Goal: Answer question/provide support: Share knowledge or assist other users

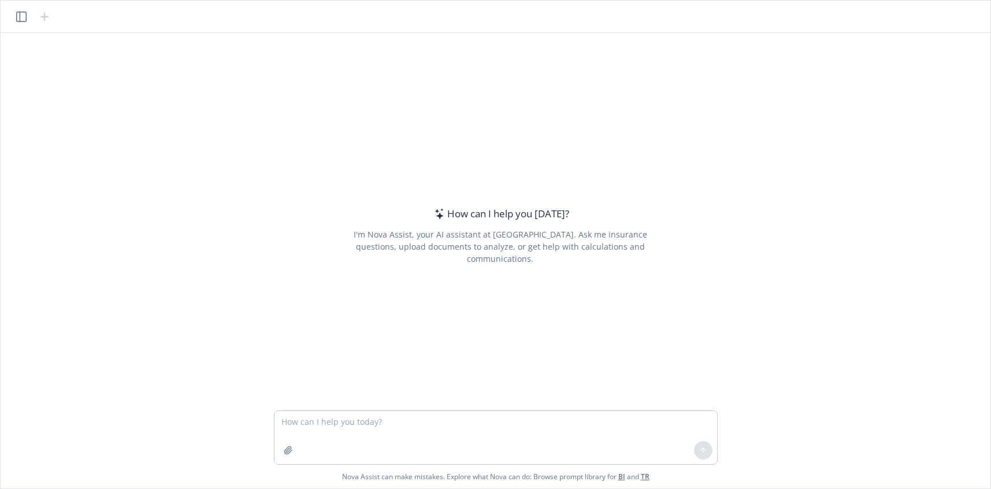
click at [364, 431] on textarea at bounding box center [495, 437] width 443 height 53
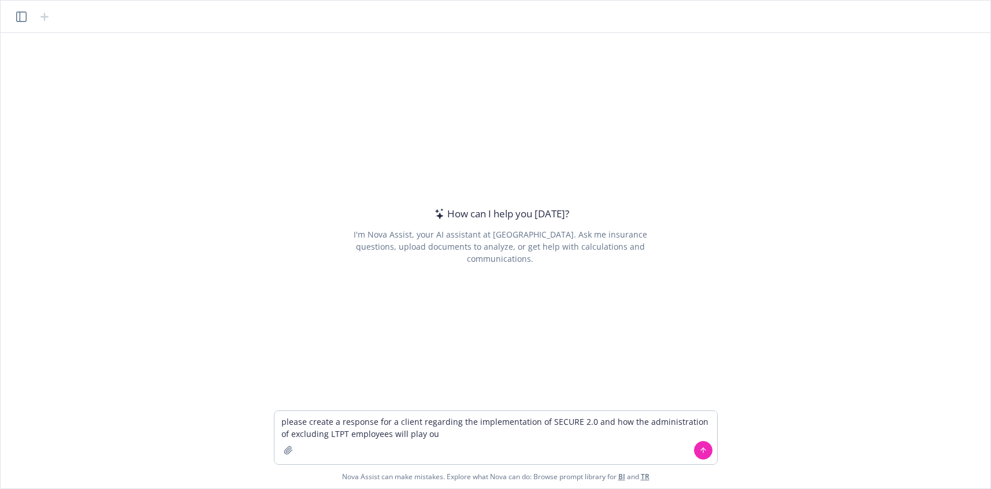
type textarea "please create a response for a client regarding the implementation of SECURE 2.…"
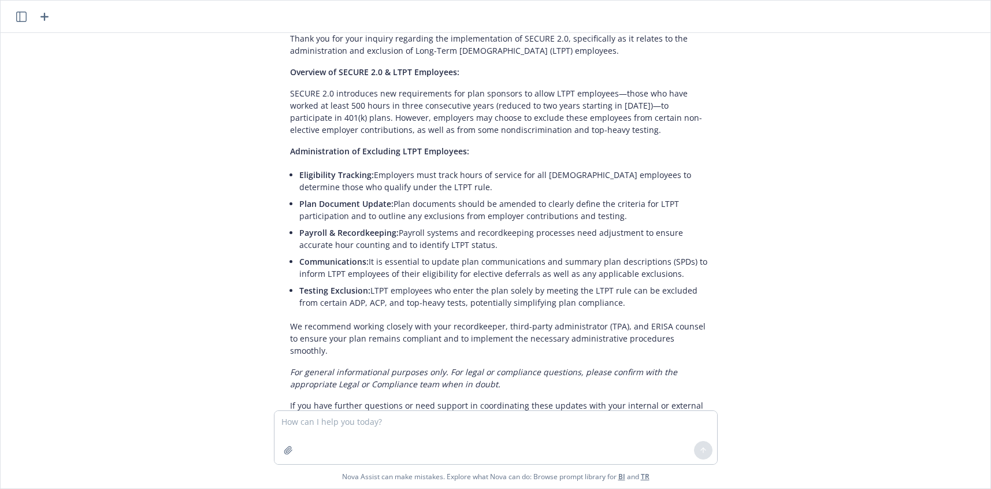
scroll to position [116, 0]
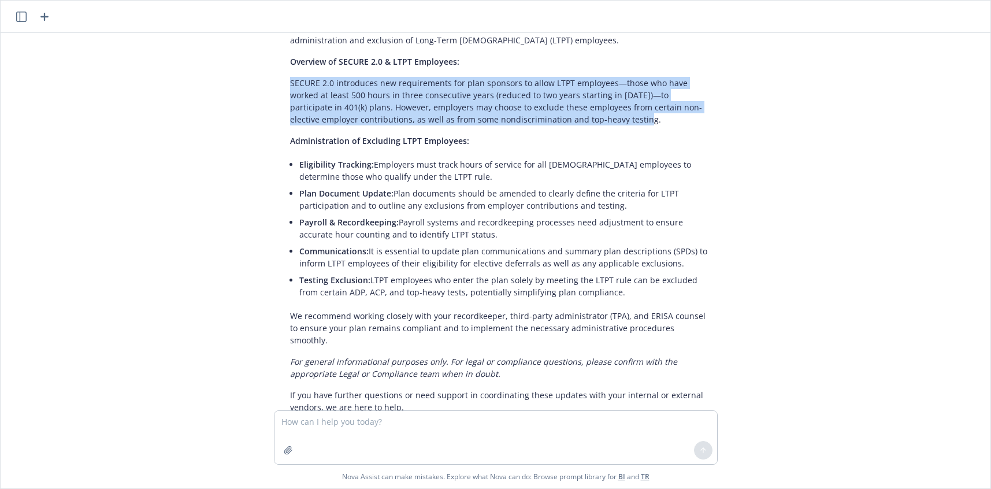
drag, startPoint x: 583, startPoint y: 120, endPoint x: 273, endPoint y: 80, distance: 312.3
click at [273, 80] on div "Certainly! Below is a sample client-facing response regarding SECURE 2.0 implem…" at bounding box center [500, 201] width 462 height 454
copy p "SECURE 2.0 introduces new requirements for plan sponsors to allow LTPT employee…"
click at [457, 92] on p "SECURE 2.0 introduces new requirements for plan sponsors to allow LTPT employee…" at bounding box center [500, 101] width 421 height 49
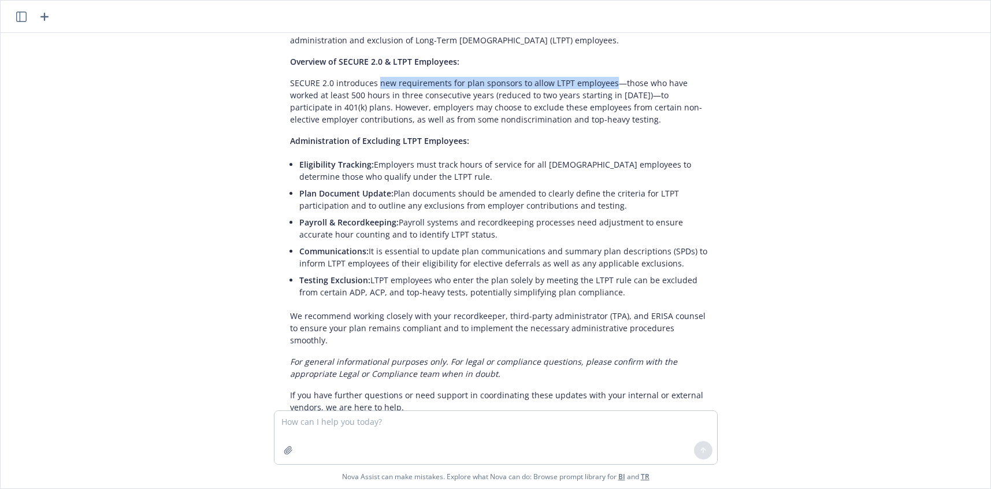
drag, startPoint x: 372, startPoint y: 81, endPoint x: 603, endPoint y: 75, distance: 231.3
click at [603, 75] on div "Certainly! Below is a sample client-facing response regarding SECURE 2.0 implem…" at bounding box center [501, 201] width 444 height 454
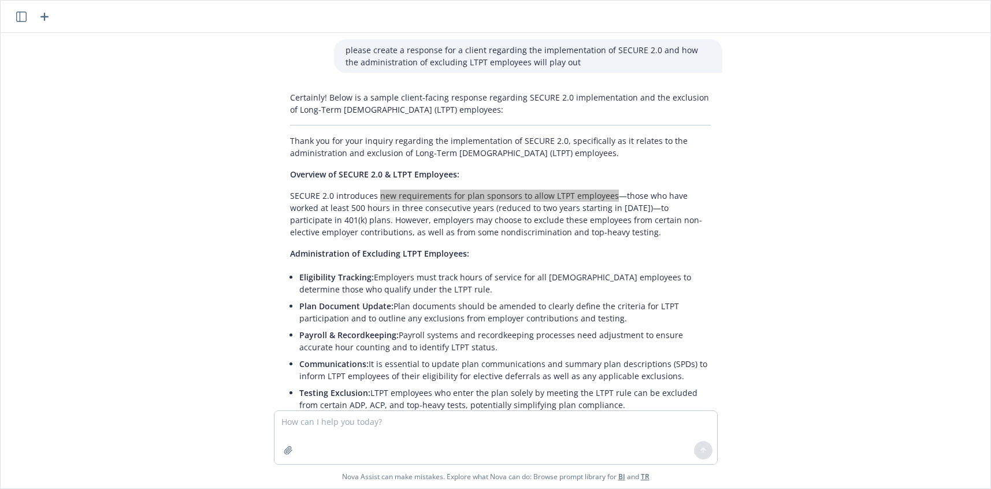
scroll to position [0, 0]
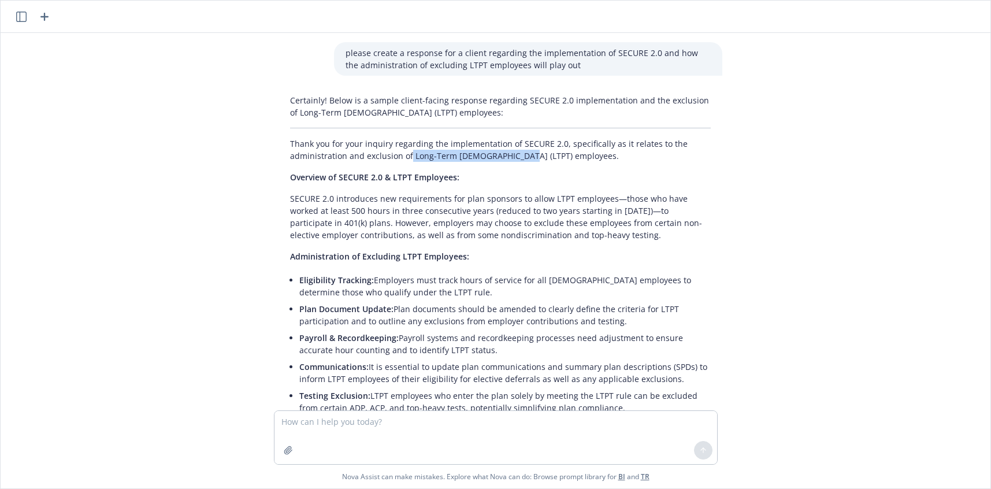
drag, startPoint x: 512, startPoint y: 157, endPoint x: 405, endPoint y: 161, distance: 107.0
click at [405, 161] on p "Thank you for your inquiry regarding the implementation of SECURE 2.0, specific…" at bounding box center [500, 150] width 421 height 24
copy p "Long-Term Part-Time (LTPT)"
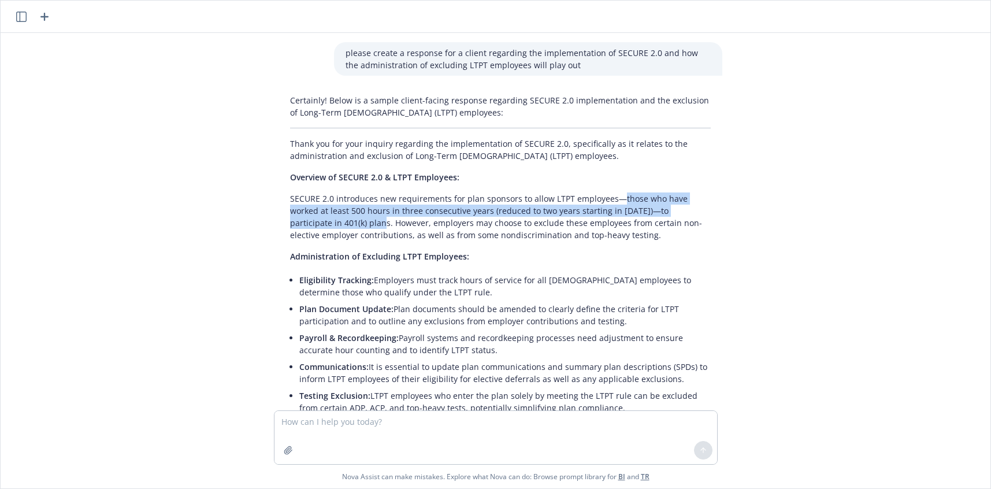
drag, startPoint x: 614, startPoint y: 198, endPoint x: 307, endPoint y: 224, distance: 308.0
click at [307, 224] on p "SECURE 2.0 introduces new requirements for plan sponsors to allow LTPT employee…" at bounding box center [500, 216] width 421 height 49
copy p "those who have worked at least 500 hours in three consecutive years (reduced to…"
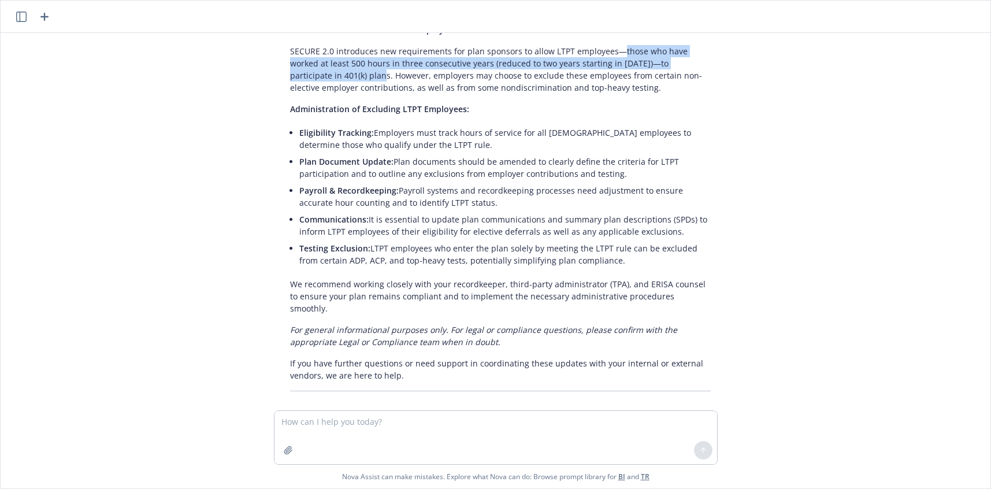
scroll to position [149, 0]
